Goal: Information Seeking & Learning: Learn about a topic

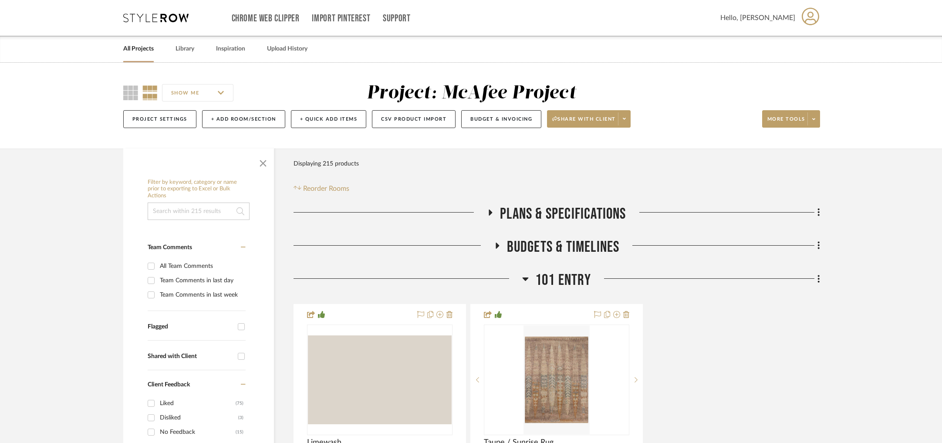
scroll to position [130, 0]
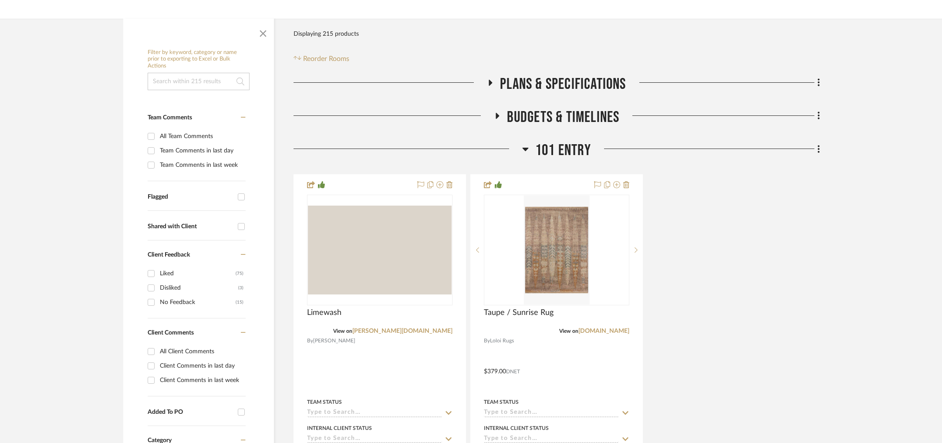
click at [546, 146] on span "101 ENTRY" at bounding box center [563, 150] width 56 height 19
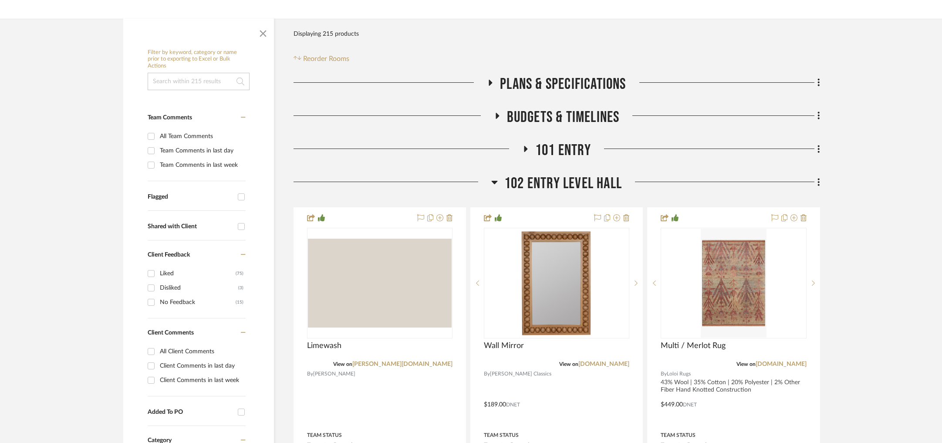
scroll to position [221, 0]
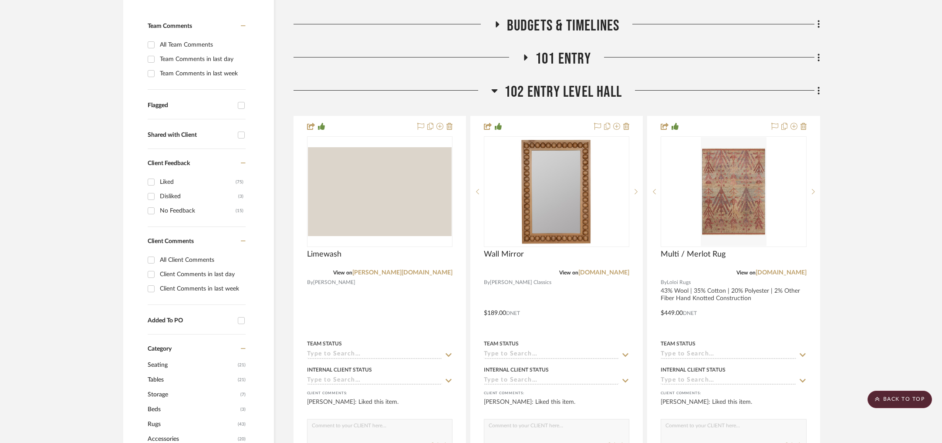
click at [542, 95] on span "102 ENTRY LEVEL HALL" at bounding box center [563, 92] width 118 height 19
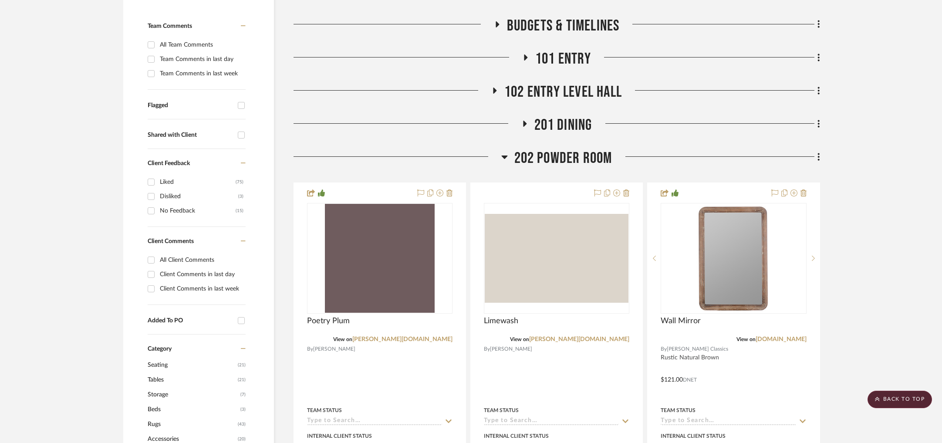
scroll to position [267, 0]
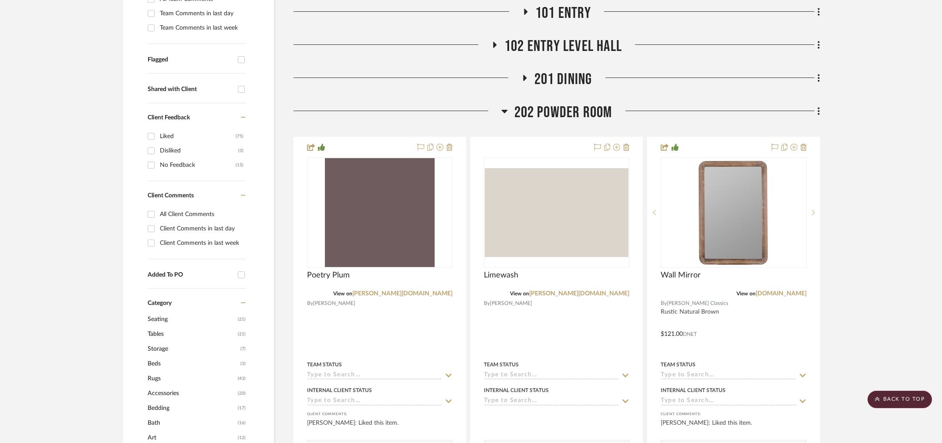
click at [573, 110] on span "202 POWDER ROOM" at bounding box center [563, 112] width 98 height 19
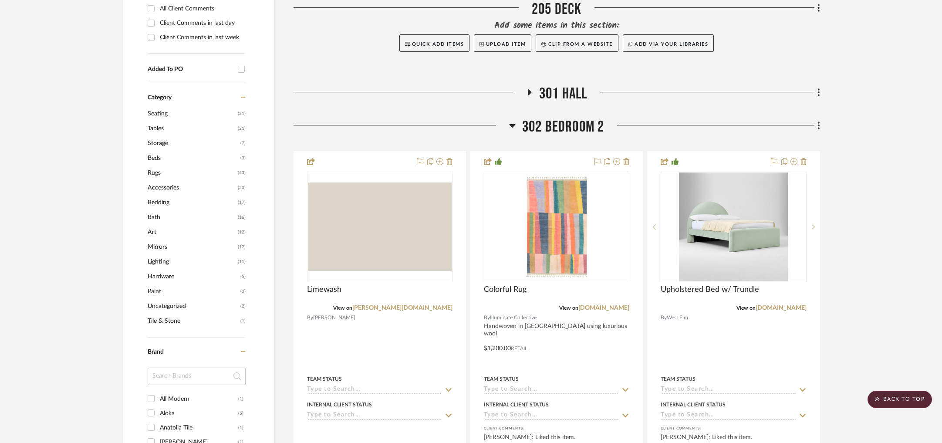
scroll to position [481, 0]
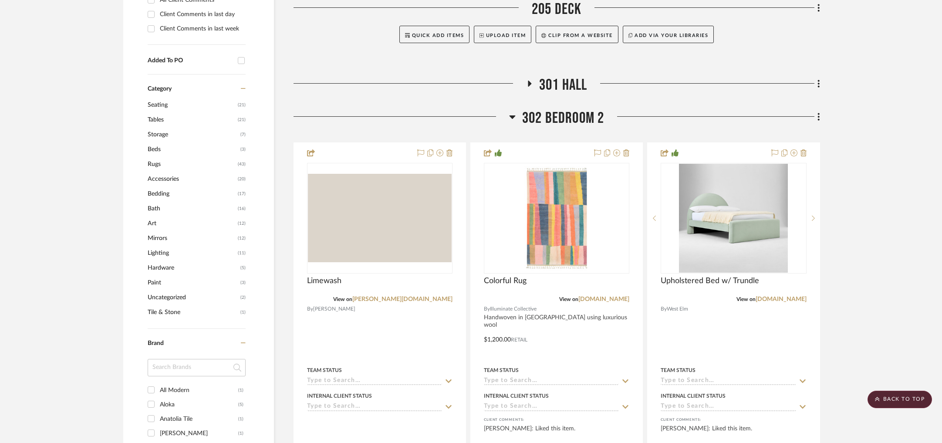
click at [541, 118] on span "302 BEDROOM 2" at bounding box center [563, 118] width 82 height 19
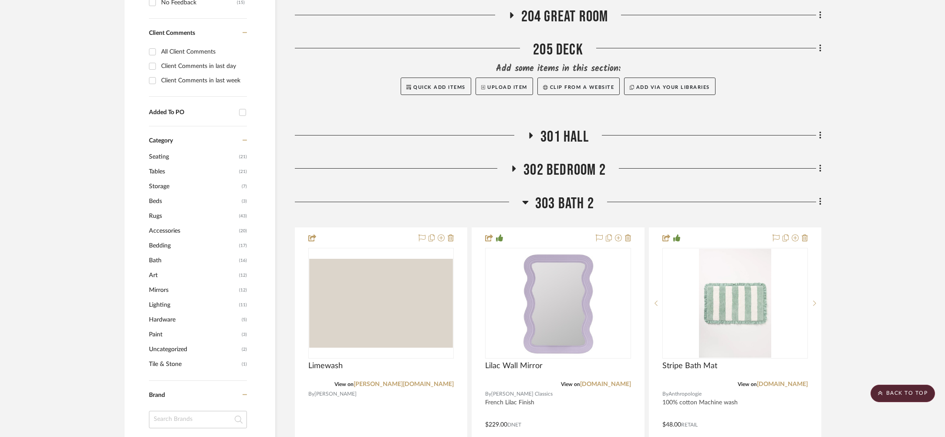
scroll to position [529, 0]
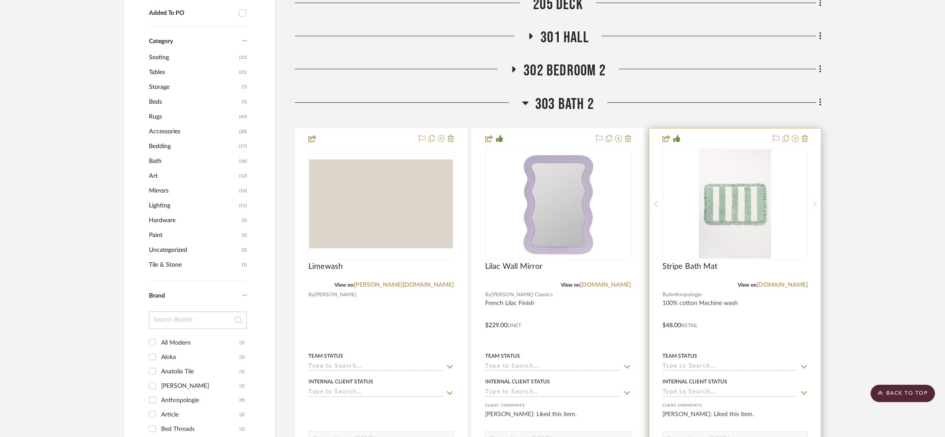
click at [813, 204] on div at bounding box center [814, 204] width 13 height 111
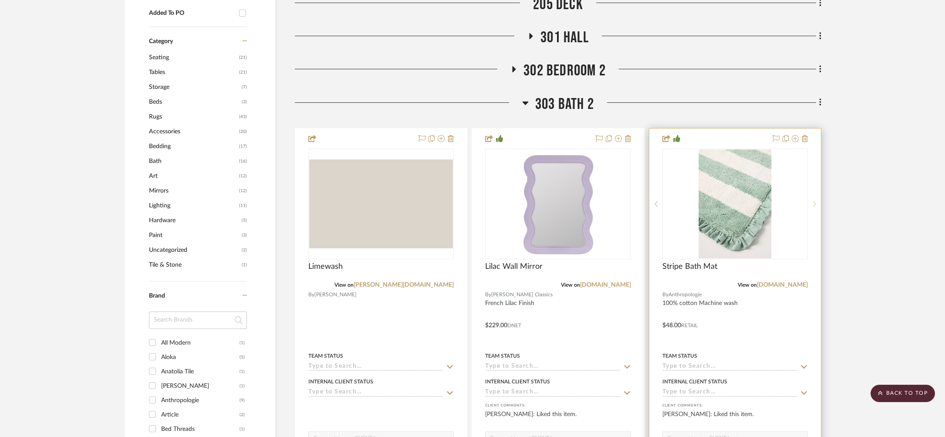
click at [813, 204] on icon at bounding box center [814, 204] width 3 height 6
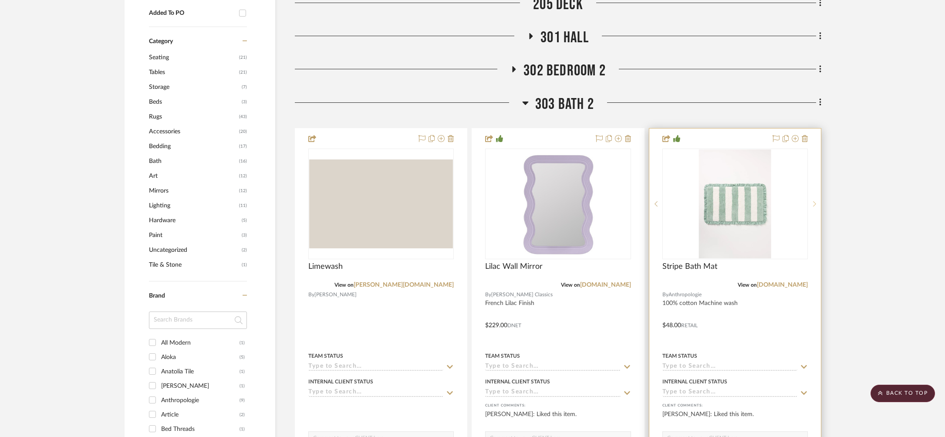
click at [813, 204] on icon at bounding box center [814, 204] width 3 height 6
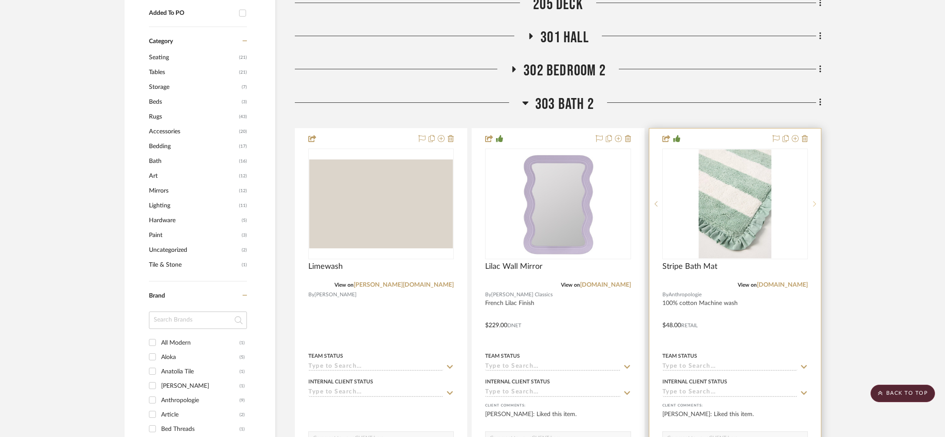
click at [817, 201] on sr-next-btn at bounding box center [814, 204] width 13 height 6
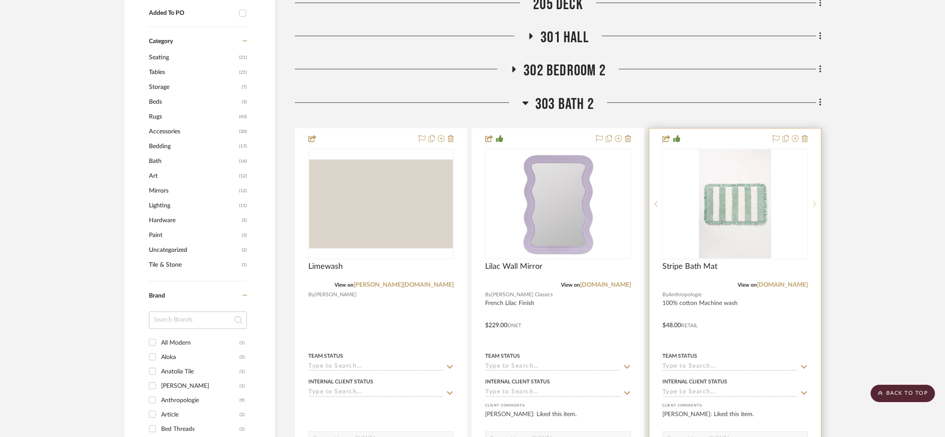
click at [817, 201] on sr-next-btn at bounding box center [814, 204] width 13 height 6
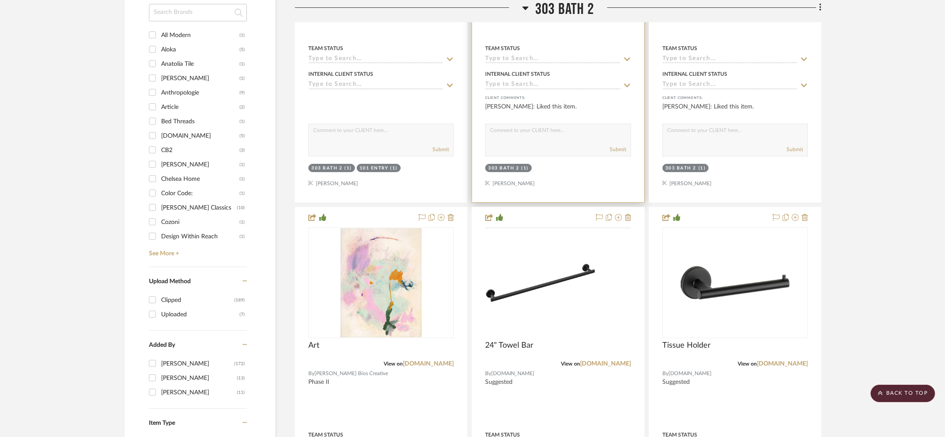
scroll to position [885, 0]
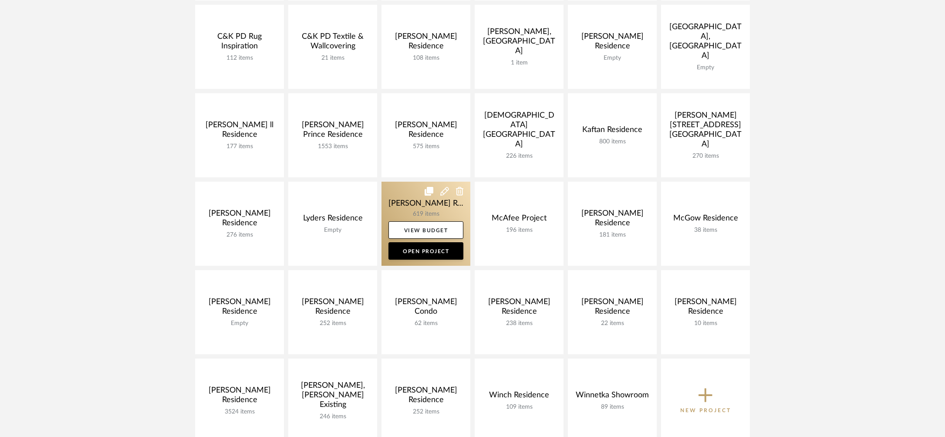
click at [406, 206] on link at bounding box center [426, 224] width 89 height 84
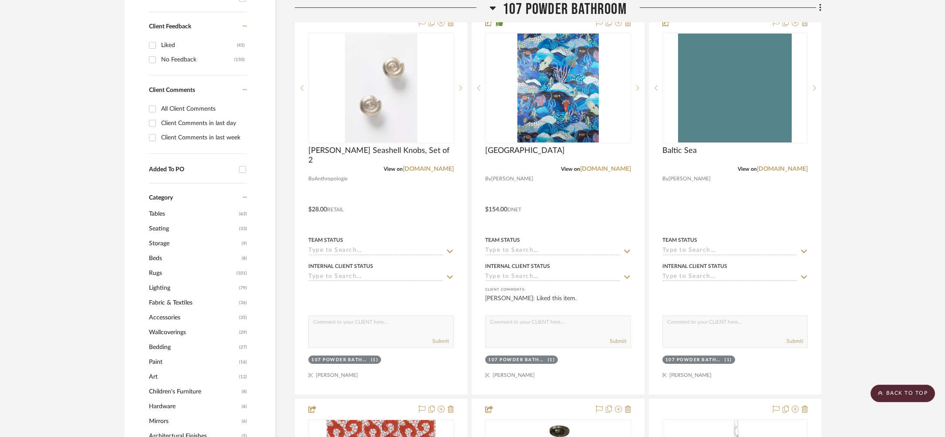
scroll to position [289, 0]
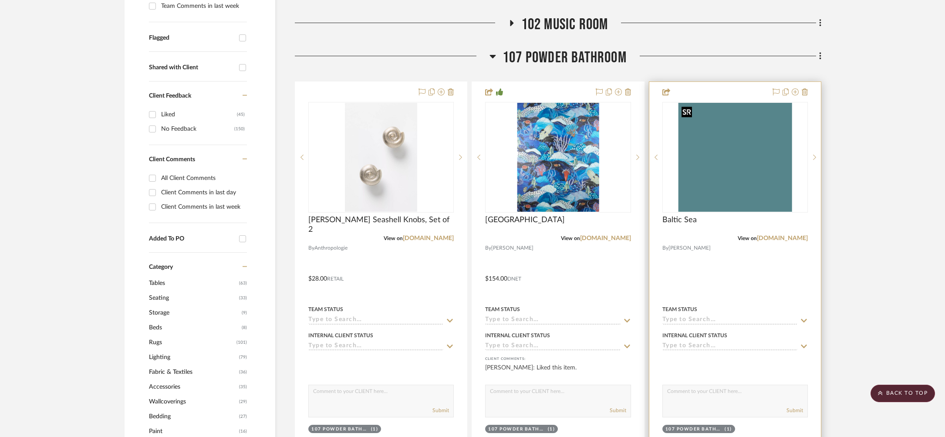
click at [715, 200] on img "0" at bounding box center [735, 157] width 114 height 109
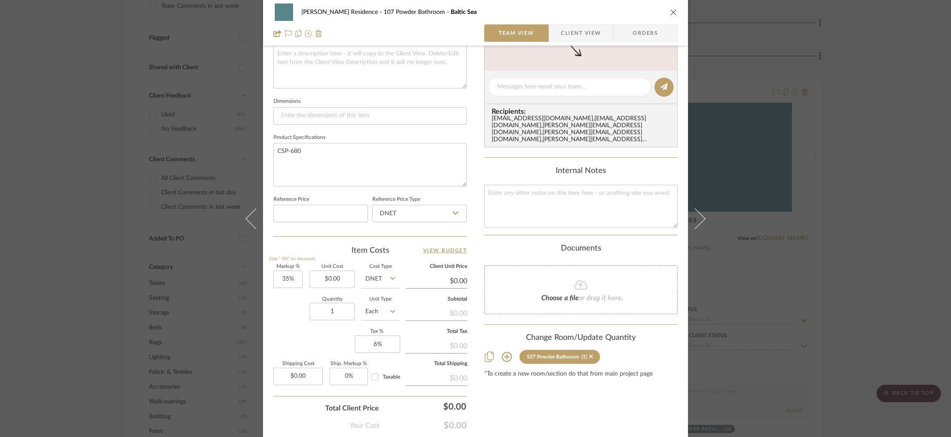
scroll to position [342, 0]
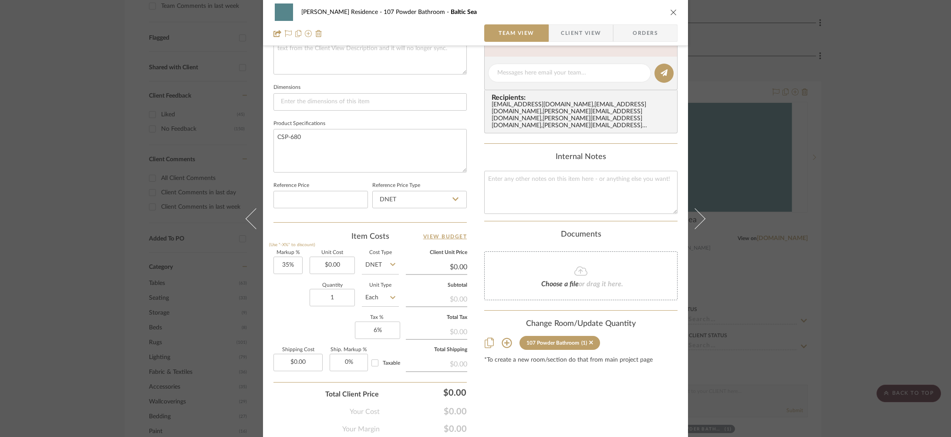
click at [192, 260] on div "Marupudi Dang Residence 107 Powder Bathroom Baltic Sea Team View Client View Or…" at bounding box center [475, 218] width 951 height 437
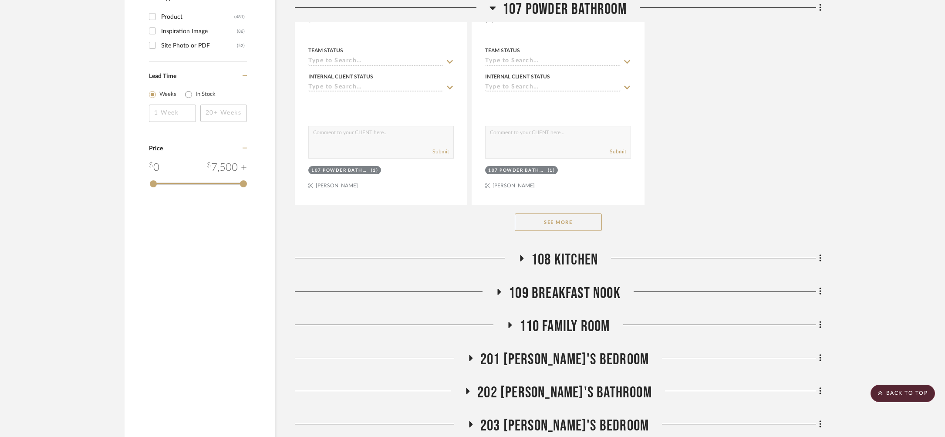
scroll to position [1364, 0]
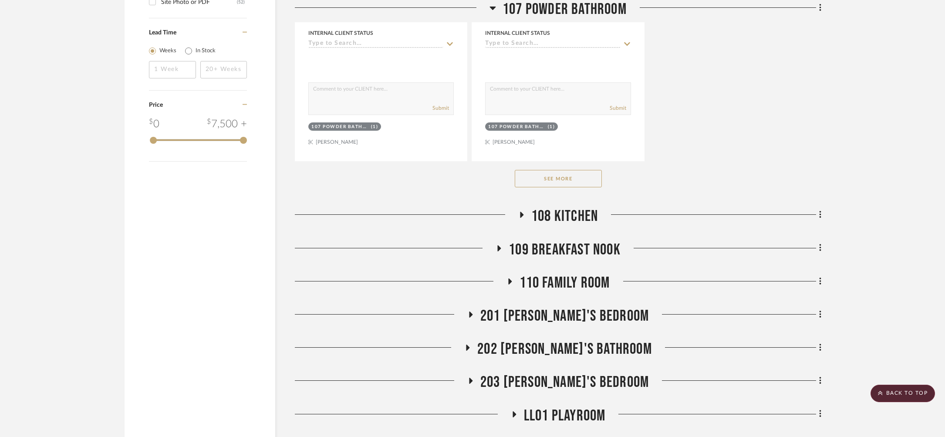
click at [542, 183] on button "See More" at bounding box center [558, 178] width 87 height 17
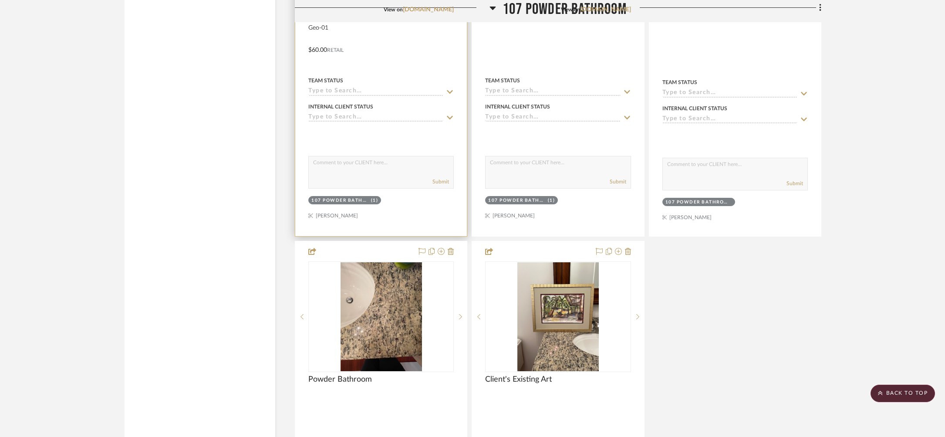
scroll to position [2063, 0]
